Goal: Navigation & Orientation: Find specific page/section

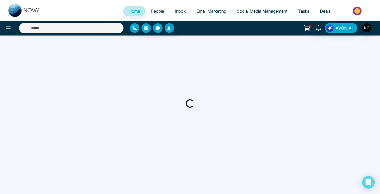
select select "*"
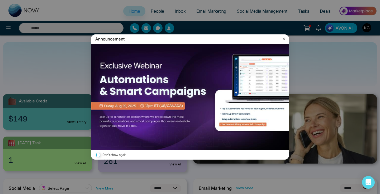
click at [283, 39] on icon at bounding box center [283, 38] width 5 height 5
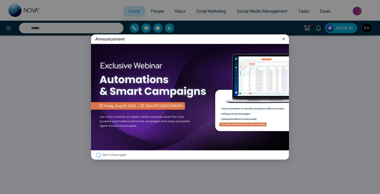
select select "*"
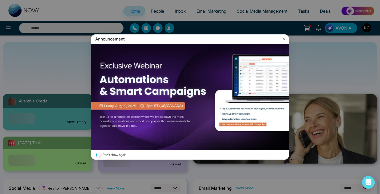
click at [284, 40] on icon at bounding box center [283, 38] width 5 height 5
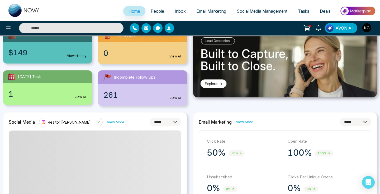
scroll to position [67, 0]
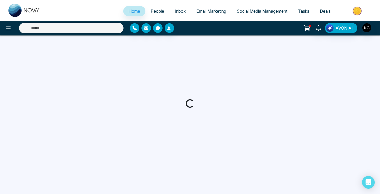
select select "*"
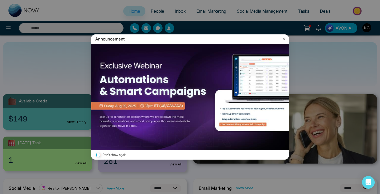
click at [285, 38] on icon at bounding box center [283, 38] width 5 height 5
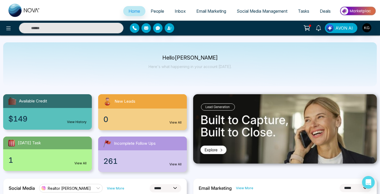
click at [77, 1] on div "Home People Inbox Email Marketing Social Media Management Tasks Deals" at bounding box center [190, 10] width 380 height 21
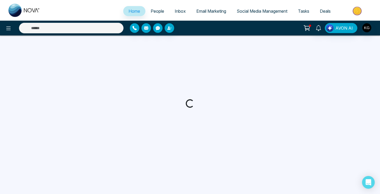
select select "*"
